Goal: Task Accomplishment & Management: Manage account settings

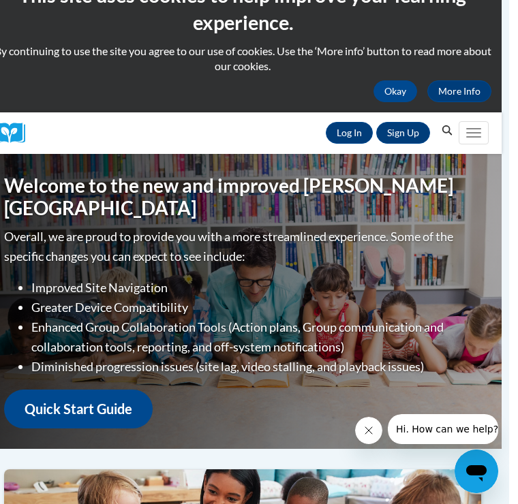
scroll to position [0, 7]
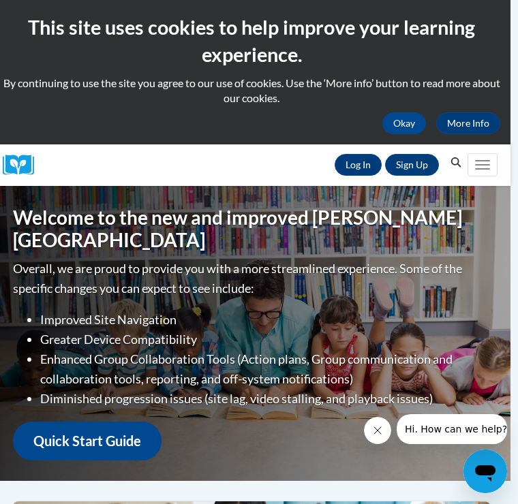
click at [349, 164] on link "Log In" at bounding box center [358, 165] width 47 height 22
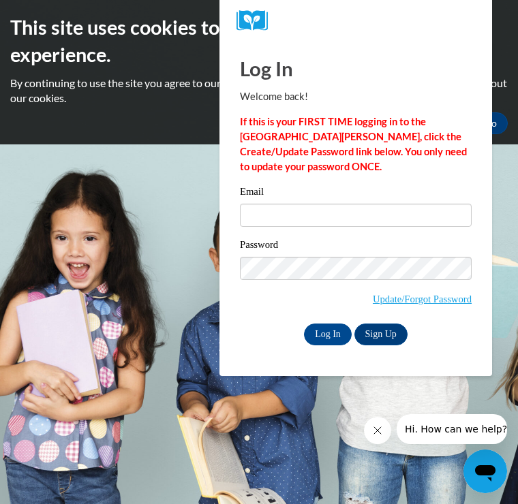
click at [266, 215] on input "Email" at bounding box center [356, 215] width 232 height 23
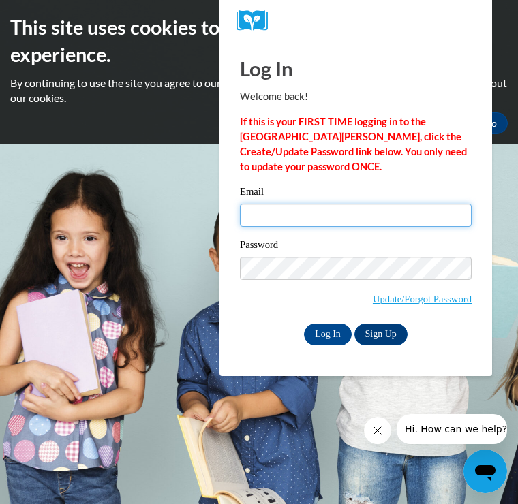
type input "anuradhavrajput@gmail.com"
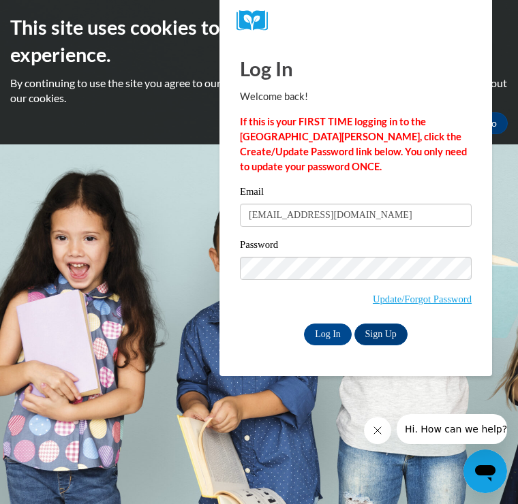
click at [328, 333] on input "Log In" at bounding box center [328, 335] width 48 height 22
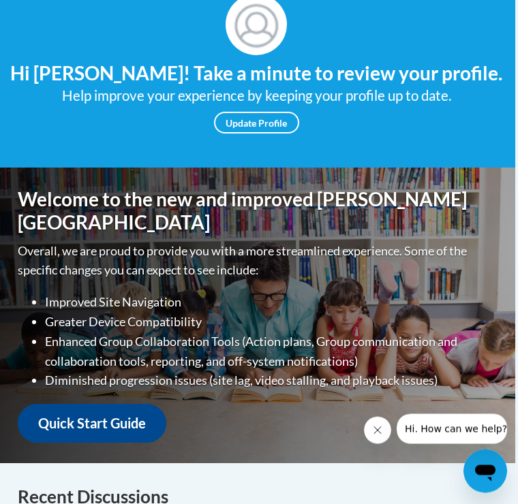
scroll to position [0, 3]
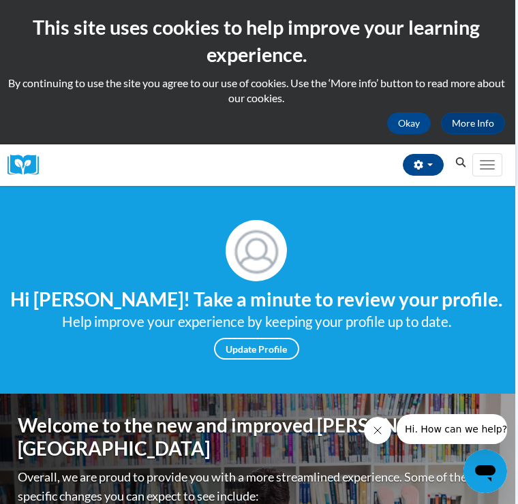
click at [273, 354] on link "Update Profile" at bounding box center [256, 349] width 85 height 22
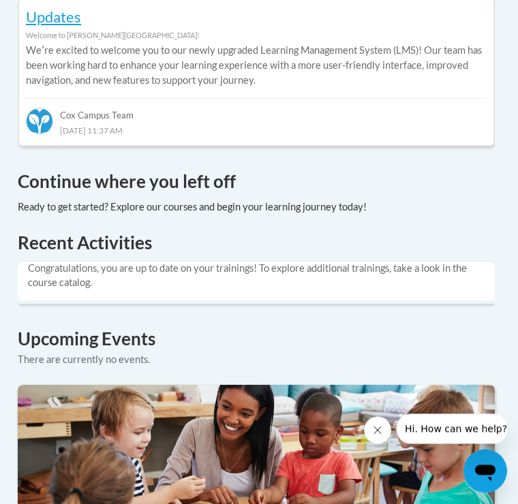
scroll to position [958, 3]
click at [450, 262] on td "Congratulations, you are up to date on your trainings! To explore additional tr…" at bounding box center [256, 281] width 477 height 39
click at [438, 262] on td "Congratulations, you are up to date on your trainings! To explore additional tr…" at bounding box center [256, 281] width 477 height 39
click at [140, 230] on h1 "Recent Activities" at bounding box center [256, 242] width 477 height 25
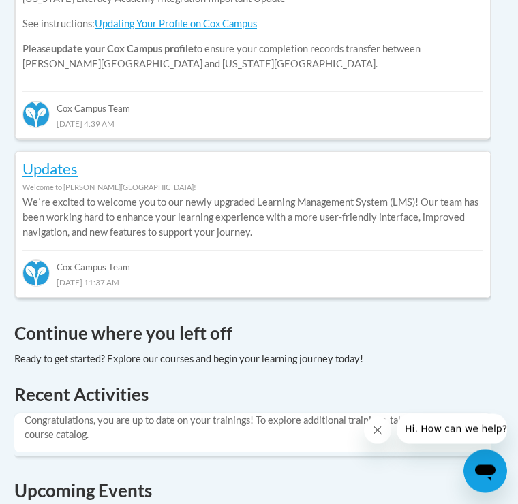
scroll to position [805, 7]
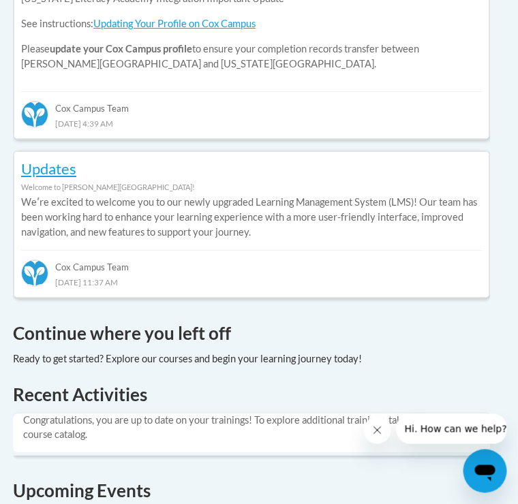
click at [37, 196] on p "Weʹre excited to welcome you to our newly upgraded Learning Management System (…" at bounding box center [252, 218] width 461 height 45
click at [28, 160] on link "Updates" at bounding box center [49, 169] width 55 height 18
